Goal: Task Accomplishment & Management: Use online tool/utility

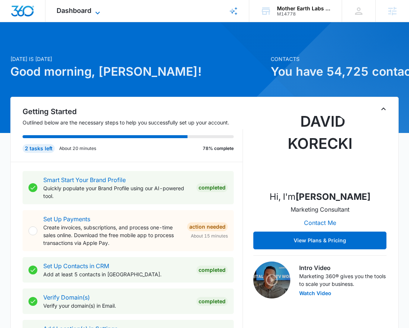
click at [94, 9] on icon at bounding box center [97, 13] width 9 height 9
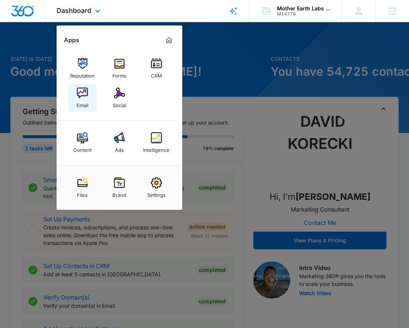
click at [84, 96] on img at bounding box center [82, 93] width 11 height 11
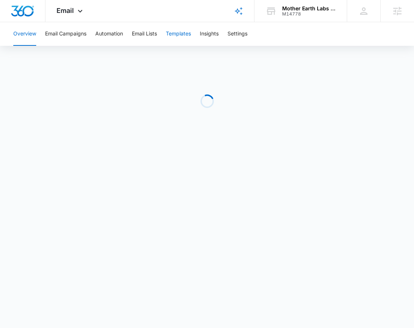
click at [181, 32] on button "Templates" at bounding box center [178, 34] width 25 height 24
click at [77, 9] on icon at bounding box center [80, 13] width 9 height 9
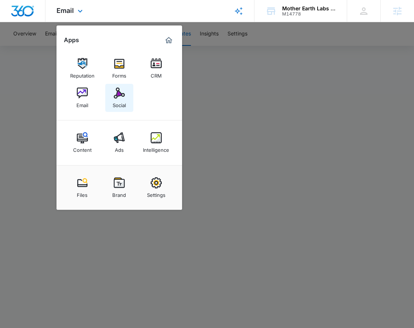
click at [119, 99] on div "Social" at bounding box center [119, 104] width 13 height 10
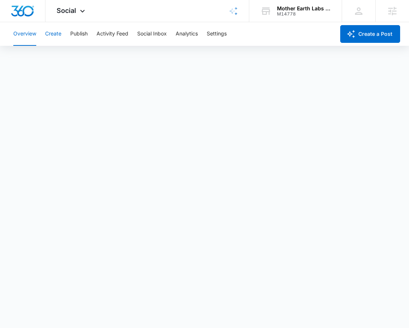
click at [47, 28] on button "Create" at bounding box center [53, 34] width 16 height 24
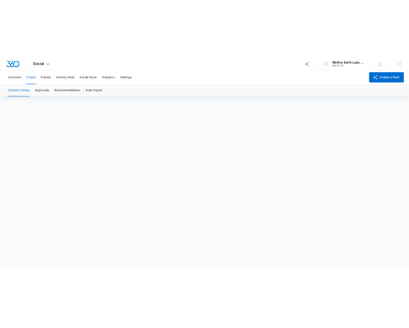
scroll to position [5, 0]
